Goal: Task Accomplishment & Management: Complete application form

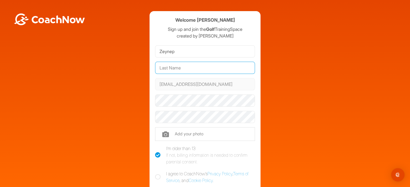
click at [202, 66] on input "text" at bounding box center [205, 68] width 100 height 12
type input "Topçuoğlu"
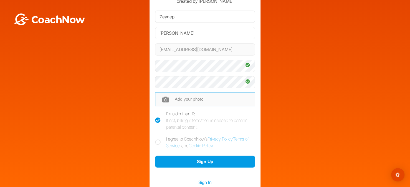
scroll to position [36, 0]
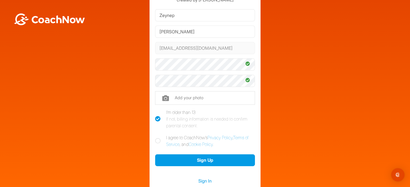
click at [156, 141] on icon at bounding box center [158, 141] width 6 height 6
click at [156, 138] on input "I agree to CoachNow's Privacy Policy , Terms of Service , and Cookie Policy ." at bounding box center [157, 136] width 4 height 4
checkbox input "true"
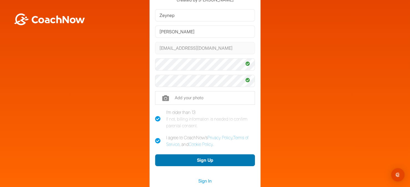
click at [196, 159] on button "Sign Up" at bounding box center [205, 160] width 100 height 12
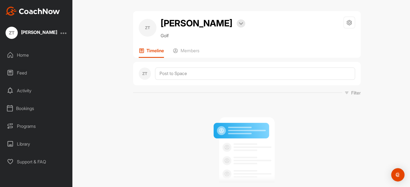
drag, startPoint x: 0, startPoint y: 0, endPoint x: 196, endPoint y: 159, distance: 252.5
click at [196, 159] on div "No Posts Yet All posts you and other members make will appear here." at bounding box center [247, 159] width 228 height 119
click at [27, 104] on div "Bookings" at bounding box center [36, 108] width 67 height 14
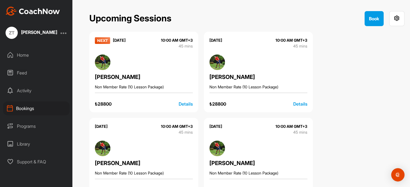
click at [82, 72] on div "ZT [PERSON_NAME] Home Feed Activity Bookings Programs Library Support & FAQ" at bounding box center [42, 93] width 84 height 187
